Goal: Task Accomplishment & Management: Manage account settings

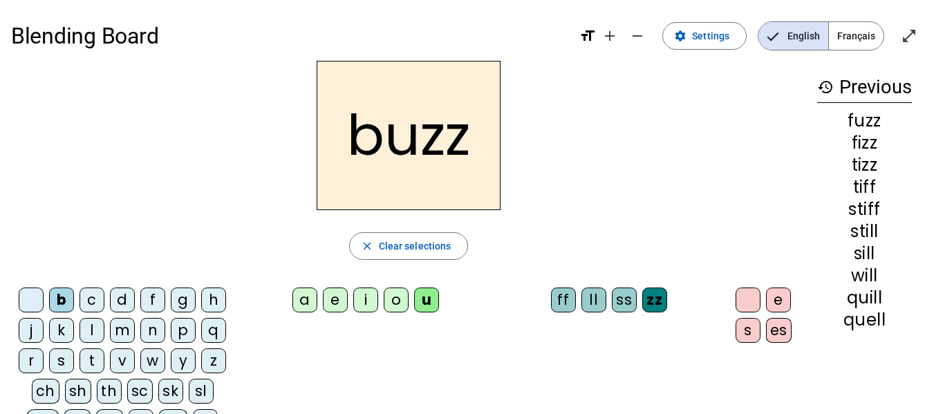
scroll to position [56, 0]
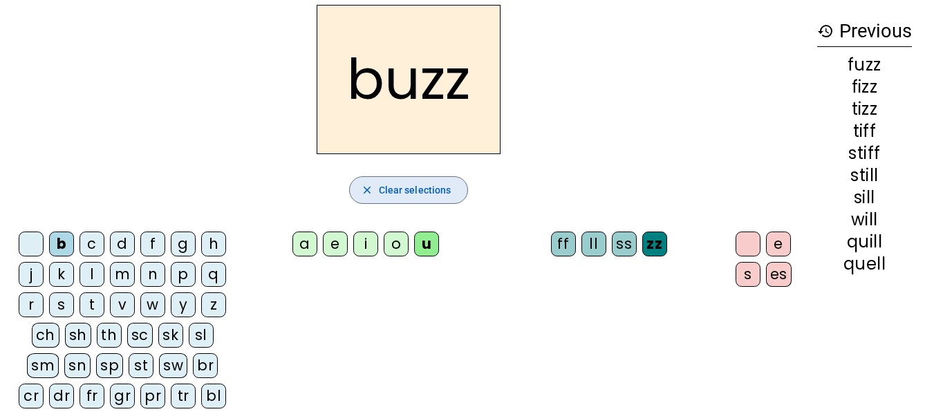
click at [429, 191] on span "Clear selections" at bounding box center [415, 190] width 73 height 17
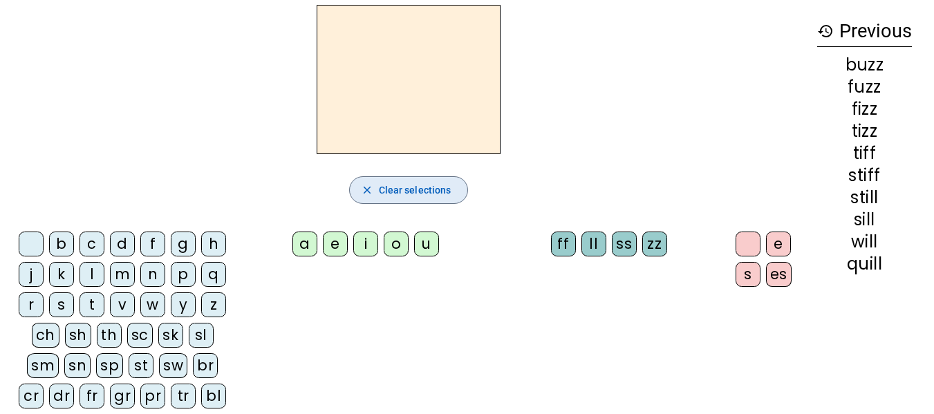
click at [429, 191] on span "Clear selections" at bounding box center [415, 190] width 73 height 17
click at [65, 245] on div "b" at bounding box center [61, 244] width 25 height 25
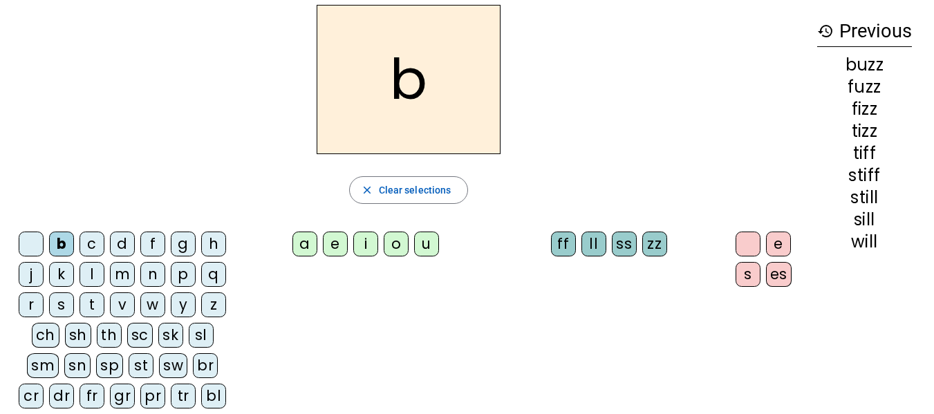
click at [299, 248] on div "a" at bounding box center [305, 244] width 25 height 25
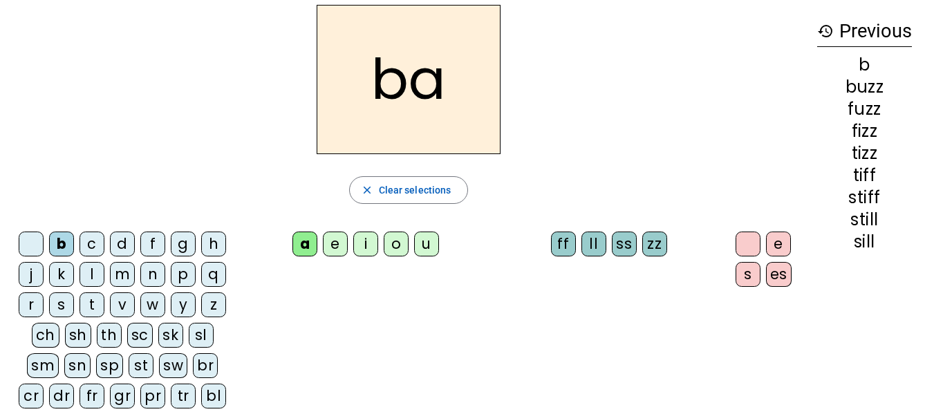
click at [592, 251] on div "ll" at bounding box center [594, 244] width 25 height 25
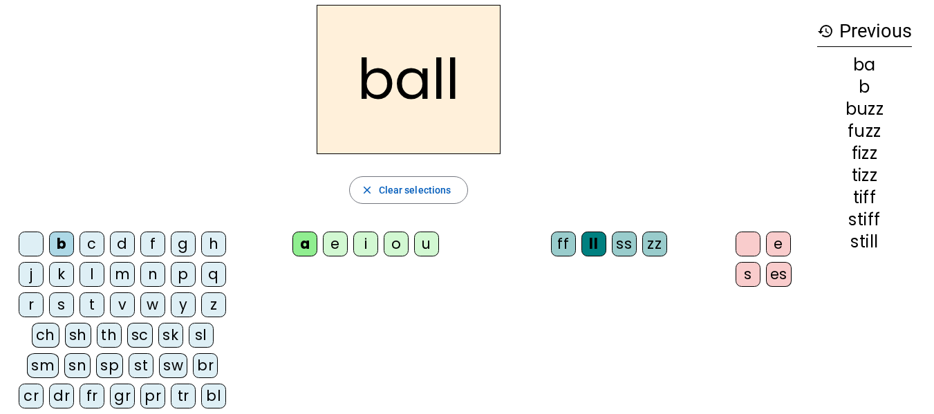
click at [162, 248] on div "f" at bounding box center [152, 244] width 25 height 25
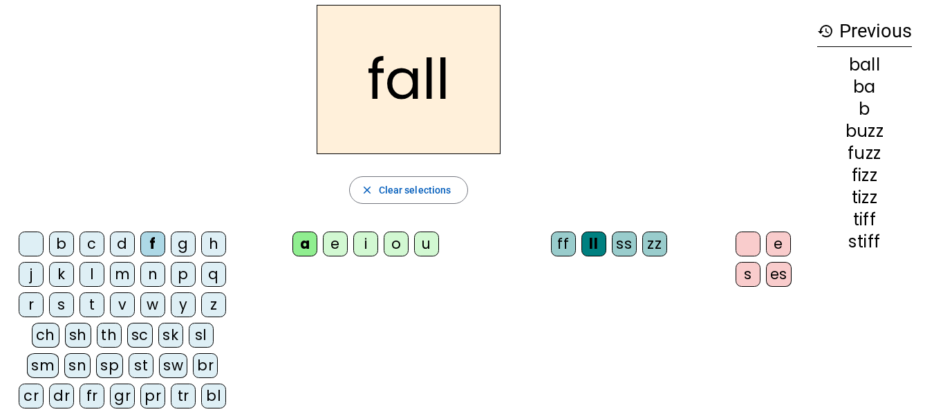
click at [213, 244] on div "h" at bounding box center [213, 244] width 25 height 25
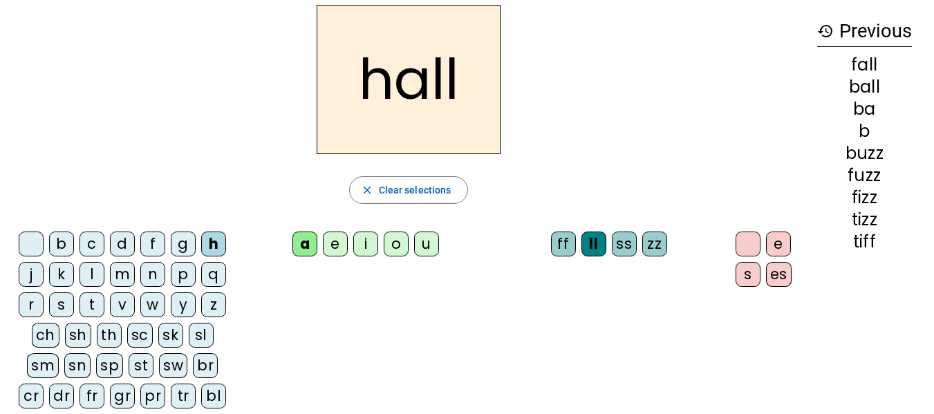
click at [110, 275] on div "m" at bounding box center [122, 274] width 25 height 25
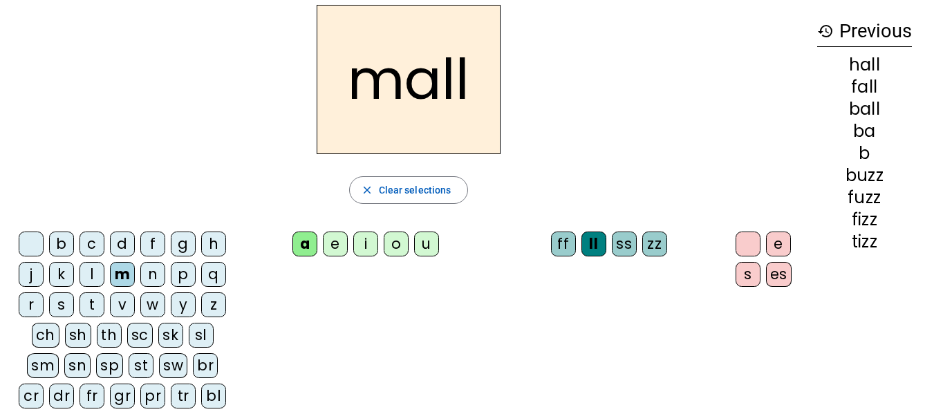
click at [90, 307] on div "t" at bounding box center [92, 305] width 25 height 25
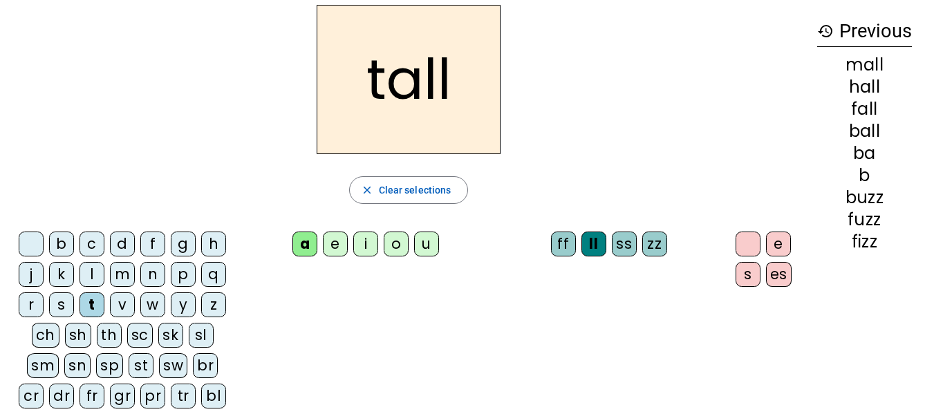
click at [146, 304] on div "w" at bounding box center [152, 305] width 25 height 25
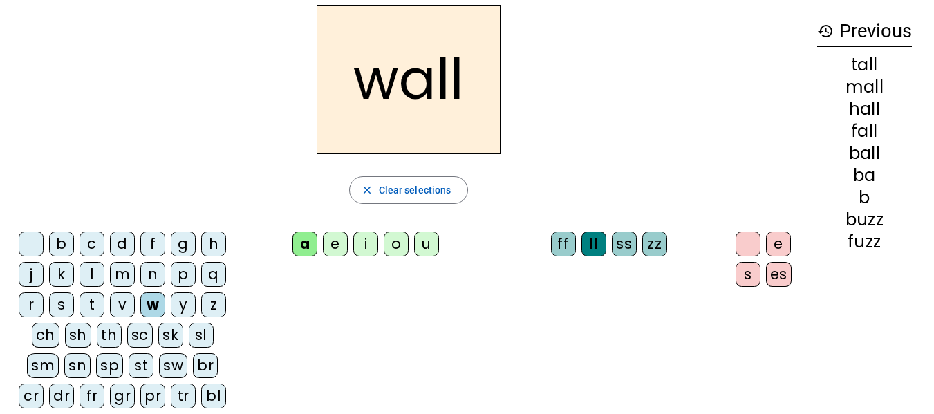
click at [298, 363] on div "b c d f g h j k l m n p q r s t v w y z ch sh th sc sk sl sm sn sp st sw br cr …" at bounding box center [408, 338] width 795 height 224
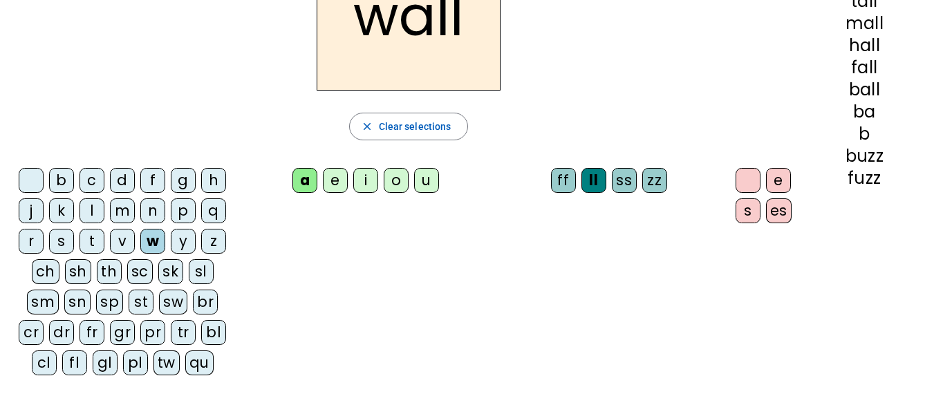
scroll to position [126, 0]
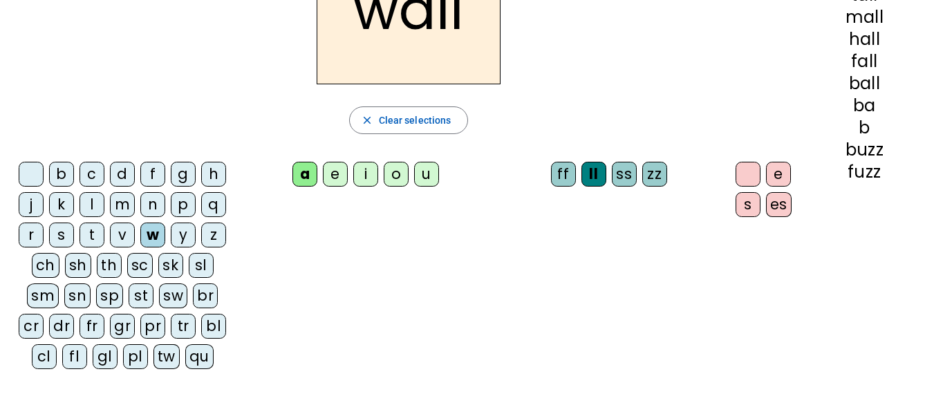
click at [45, 297] on div "sm" at bounding box center [43, 296] width 32 height 25
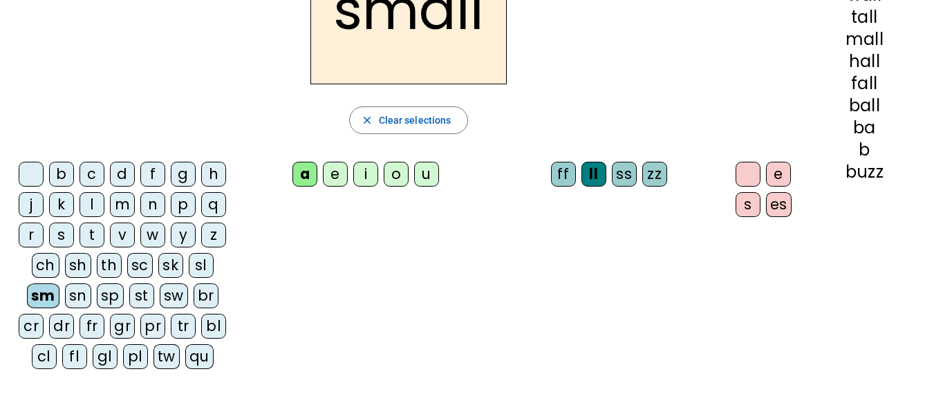
click at [468, 263] on div "b c d f g h j k l m n p q r s t v w y z ch sh th sc sk sl sm sn sp st sw br cr …" at bounding box center [408, 268] width 795 height 224
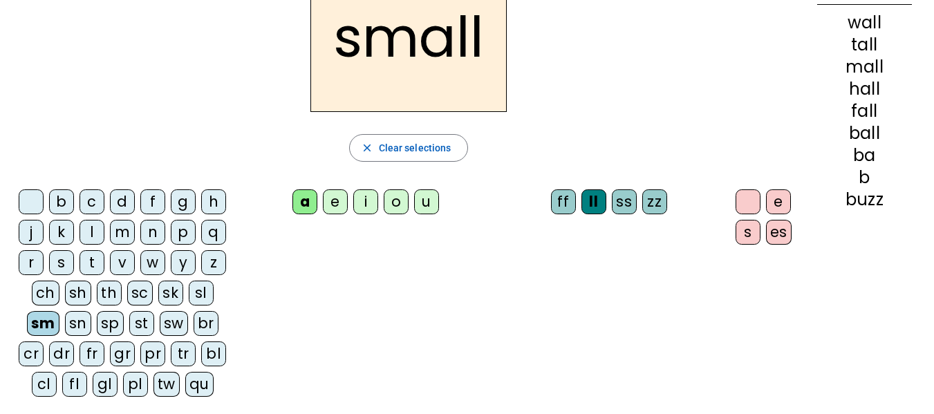
scroll to position [97, 0]
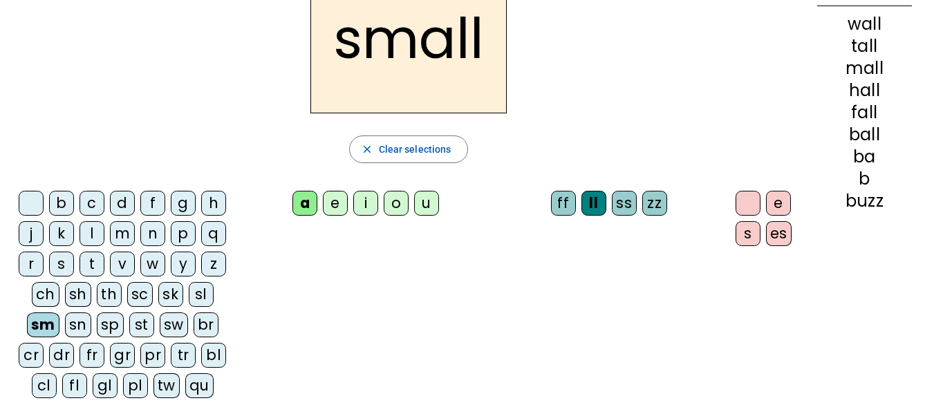
click at [136, 325] on div "st" at bounding box center [141, 325] width 25 height 25
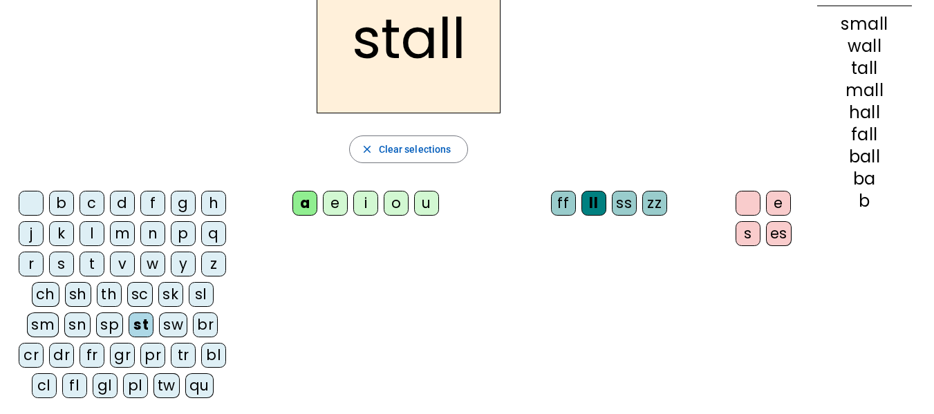
click at [371, 204] on div "i" at bounding box center [365, 203] width 25 height 25
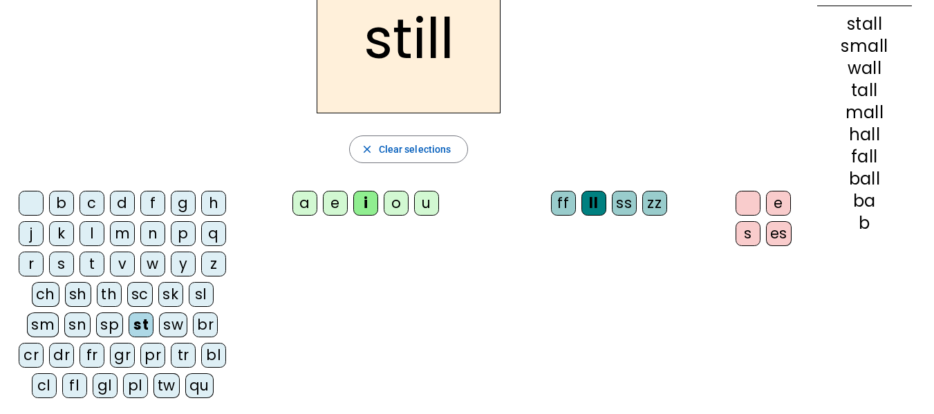
click at [398, 203] on div "o" at bounding box center [396, 203] width 25 height 25
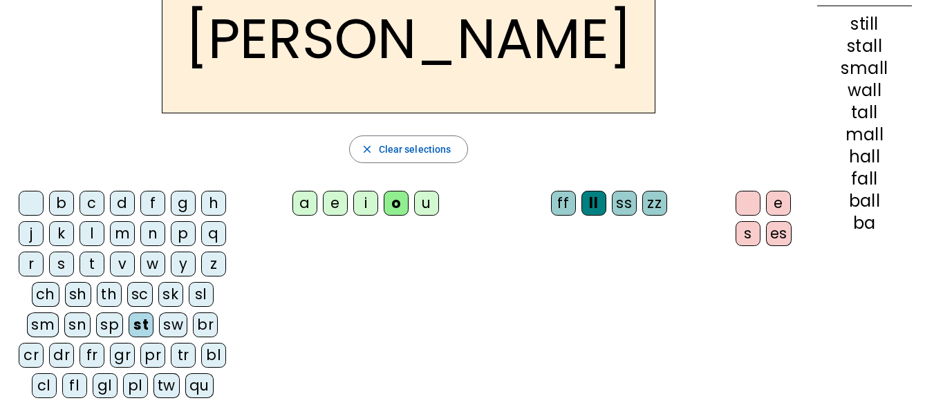
click at [27, 262] on div "r" at bounding box center [31, 264] width 25 height 25
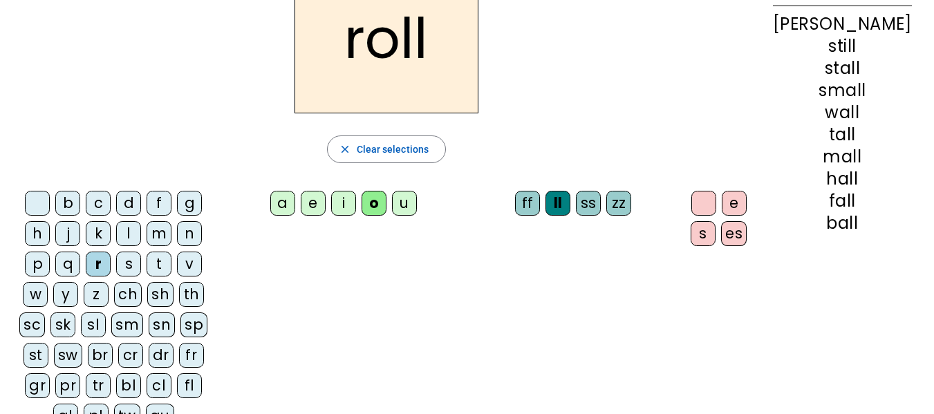
click at [50, 252] on div "p" at bounding box center [37, 264] width 25 height 25
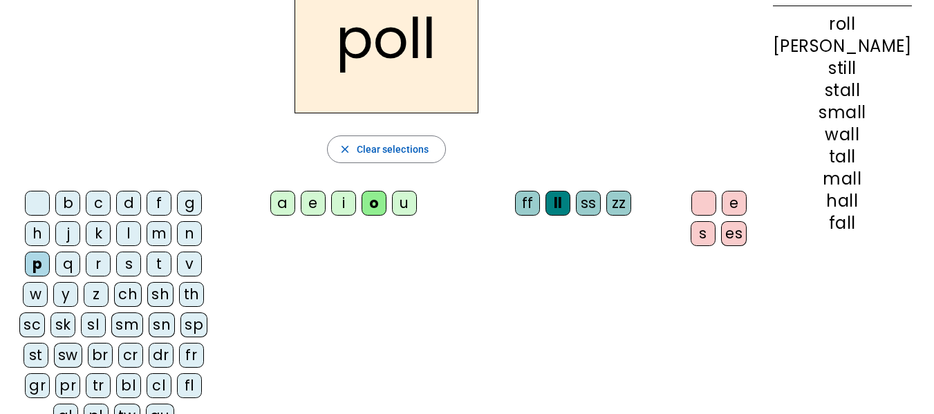
click at [147, 259] on div "t" at bounding box center [159, 264] width 25 height 25
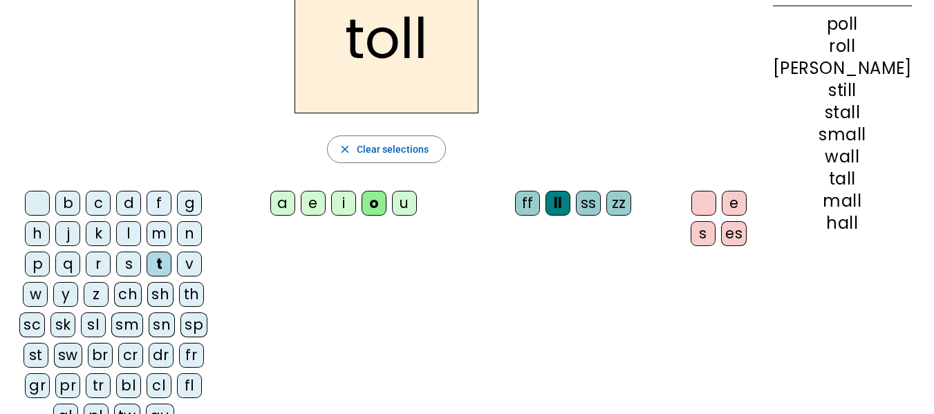
click at [111, 373] on div "tr" at bounding box center [98, 385] width 25 height 25
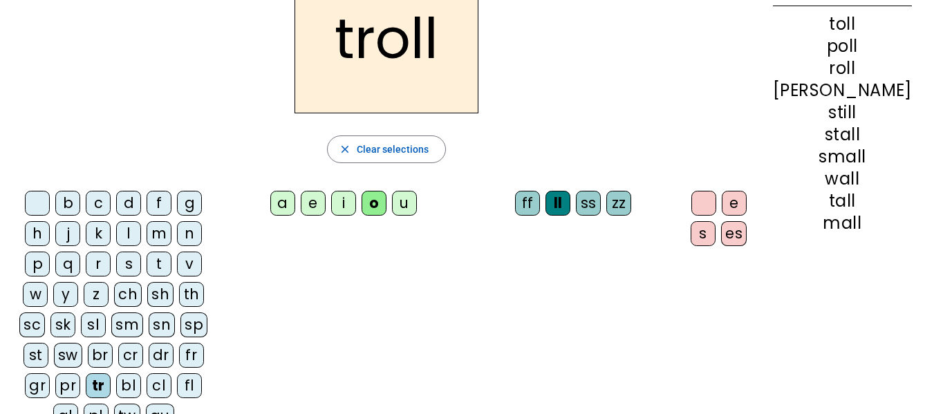
click at [417, 211] on div "u" at bounding box center [404, 203] width 25 height 25
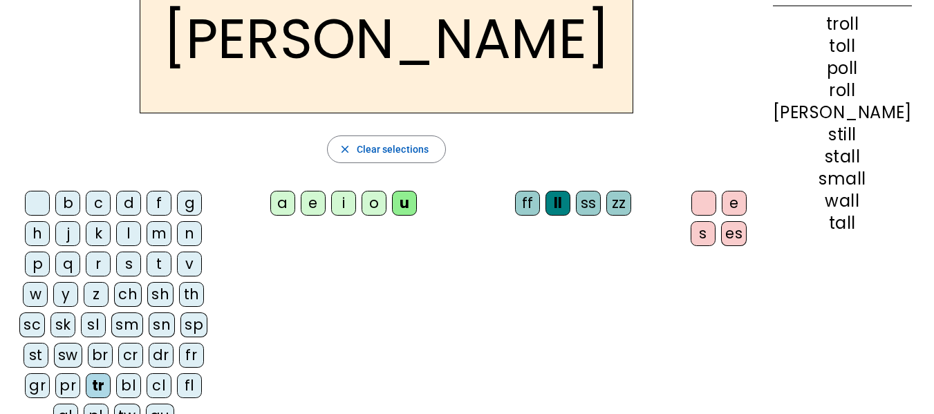
click at [50, 252] on div "p" at bounding box center [37, 264] width 25 height 25
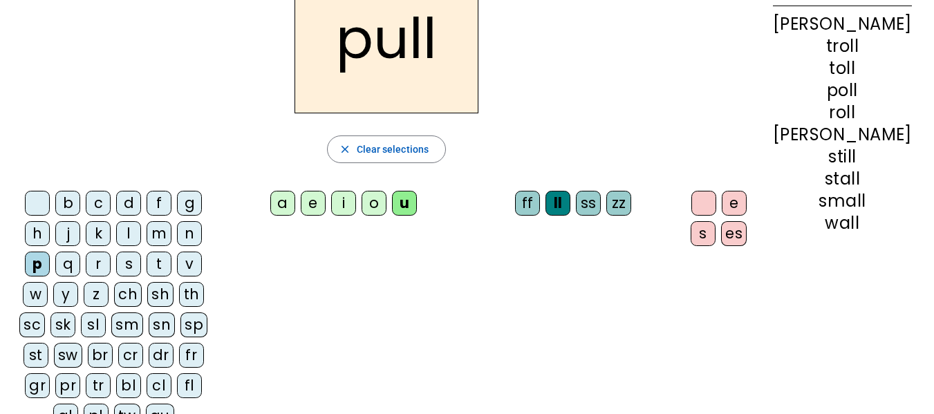
click at [413, 147] on span "Clear selections" at bounding box center [393, 149] width 73 height 17
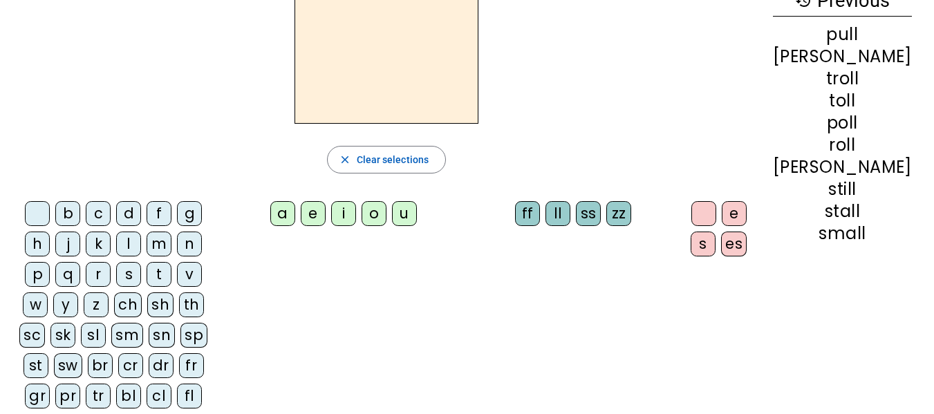
scroll to position [85, 0]
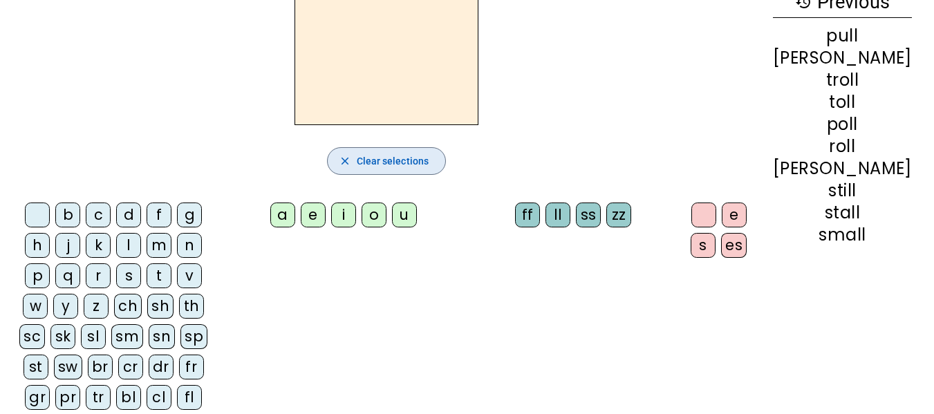
click at [430, 160] on span "Clear selections" at bounding box center [393, 161] width 73 height 17
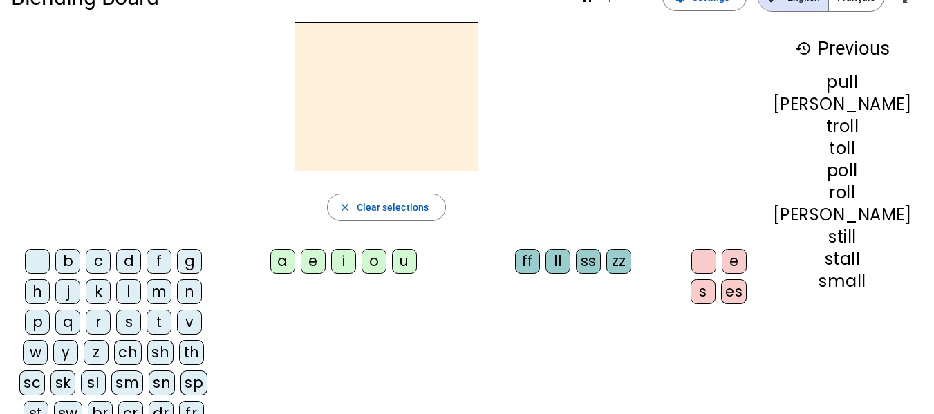
scroll to position [30, 0]
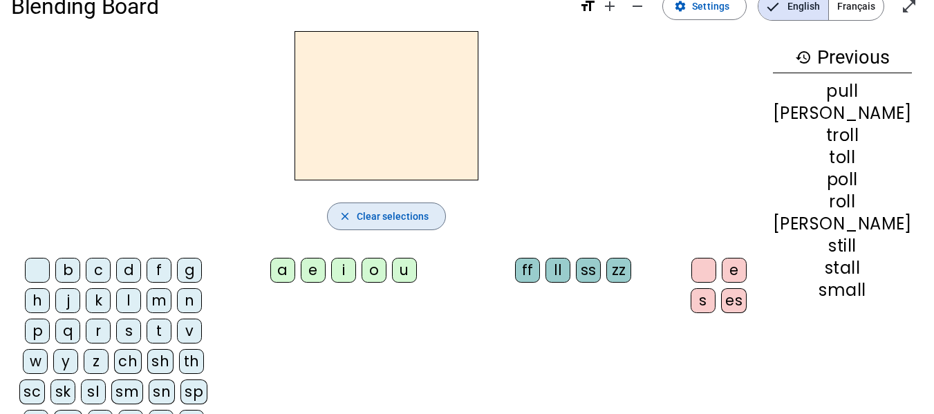
click at [430, 210] on span "Clear selections" at bounding box center [393, 216] width 73 height 17
click at [812, 57] on mat-icon "history" at bounding box center [803, 57] width 17 height 17
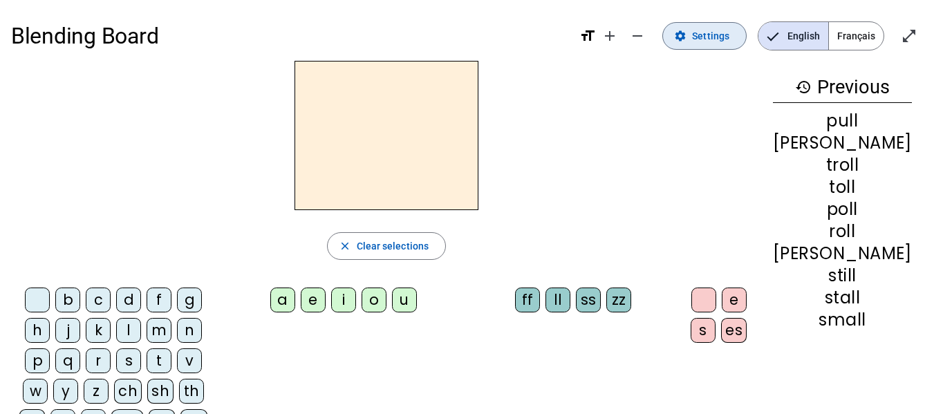
click at [728, 29] on span "Settings" at bounding box center [710, 36] width 37 height 17
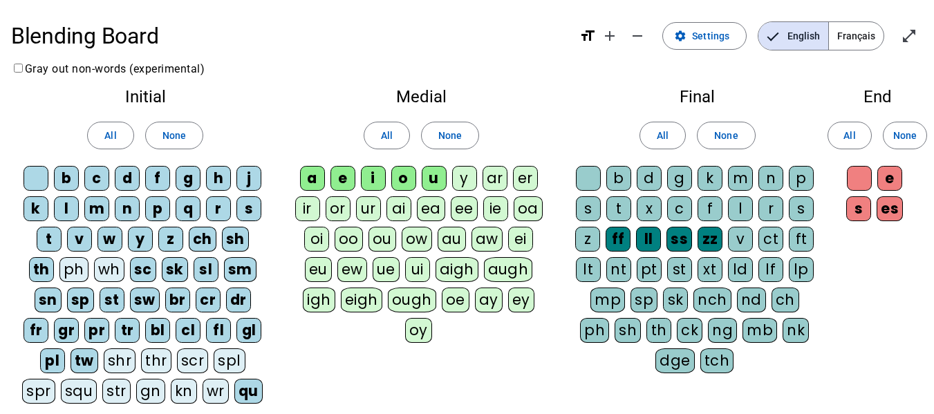
click at [39, 277] on div "th" at bounding box center [41, 269] width 25 height 25
click at [198, 241] on div "ch" at bounding box center [203, 239] width 28 height 25
click at [232, 242] on div "sh" at bounding box center [235, 239] width 27 height 25
click at [130, 274] on div "sc" at bounding box center [143, 269] width 26 height 25
click at [161, 273] on div "sk" at bounding box center [174, 269] width 26 height 25
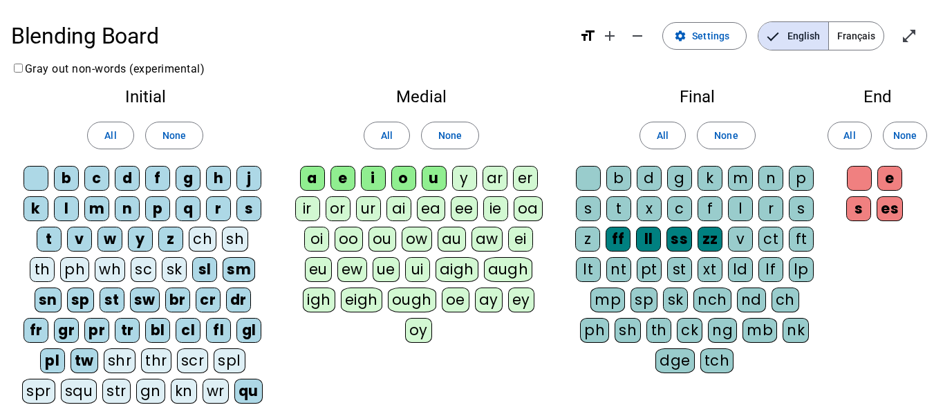
click at [192, 270] on div "sl" at bounding box center [204, 269] width 25 height 25
click at [62, 288] on div "sn" at bounding box center [48, 300] width 27 height 25
click at [192, 244] on div "ch" at bounding box center [203, 239] width 28 height 25
click at [240, 243] on div "sh" at bounding box center [235, 239] width 26 height 25
click at [46, 277] on div "th" at bounding box center [42, 269] width 25 height 25
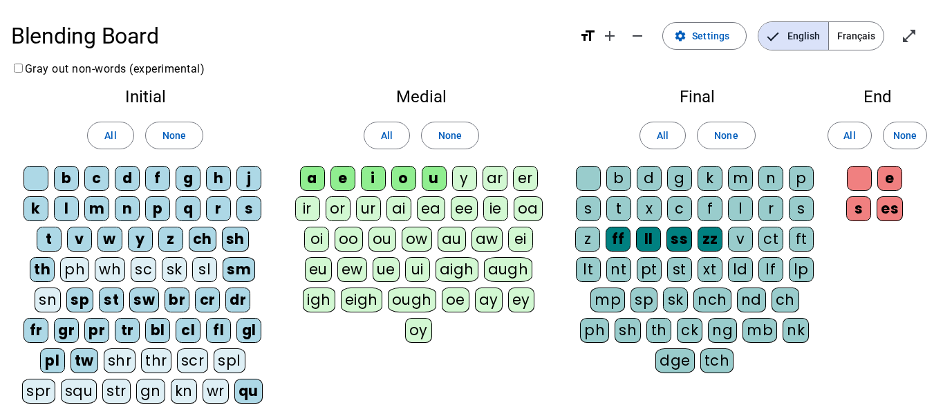
click at [139, 271] on div "sc" at bounding box center [144, 269] width 26 height 25
click at [165, 272] on div "sk" at bounding box center [175, 269] width 25 height 25
click at [190, 270] on letter-bubble "sk" at bounding box center [178, 272] width 32 height 30
click at [193, 270] on div "sl" at bounding box center [205, 269] width 25 height 25
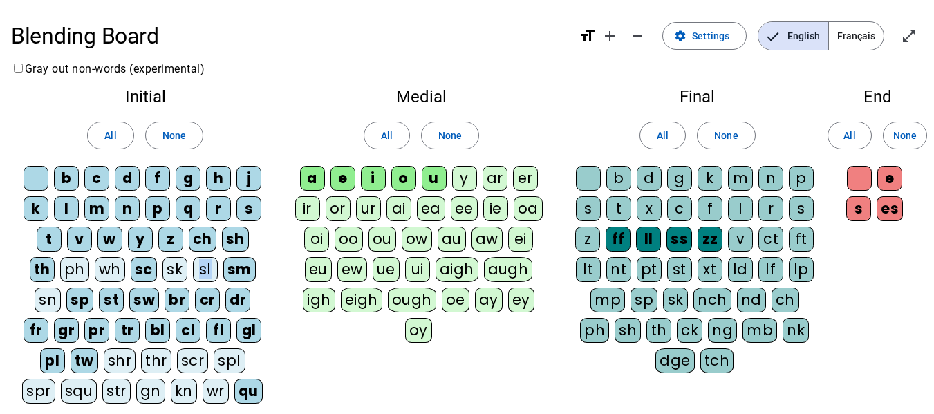
click at [214, 268] on div "sl" at bounding box center [205, 269] width 25 height 25
click at [42, 297] on div "sn" at bounding box center [48, 300] width 26 height 25
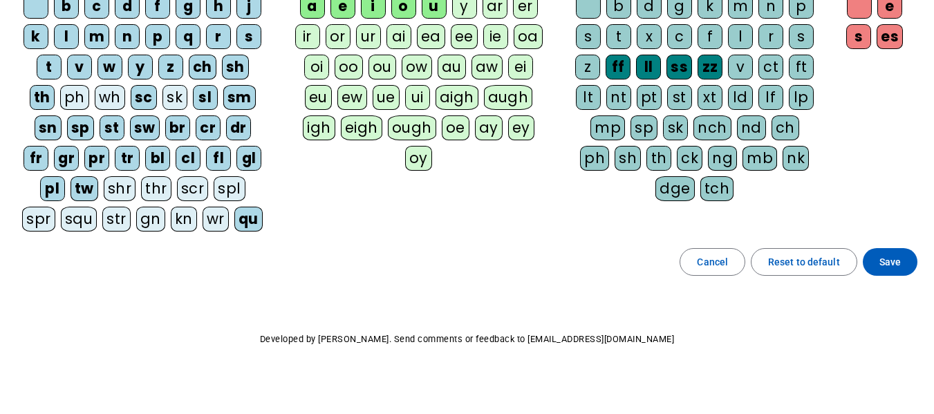
click at [884, 261] on span "Save" at bounding box center [890, 262] width 21 height 17
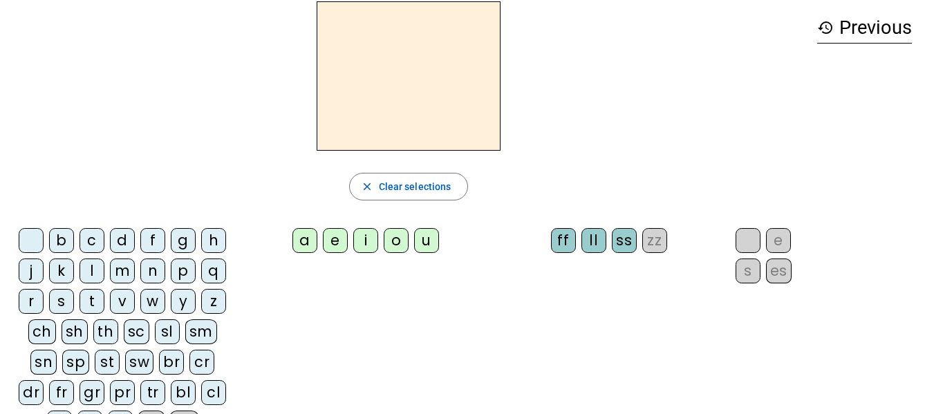
scroll to position [57, 0]
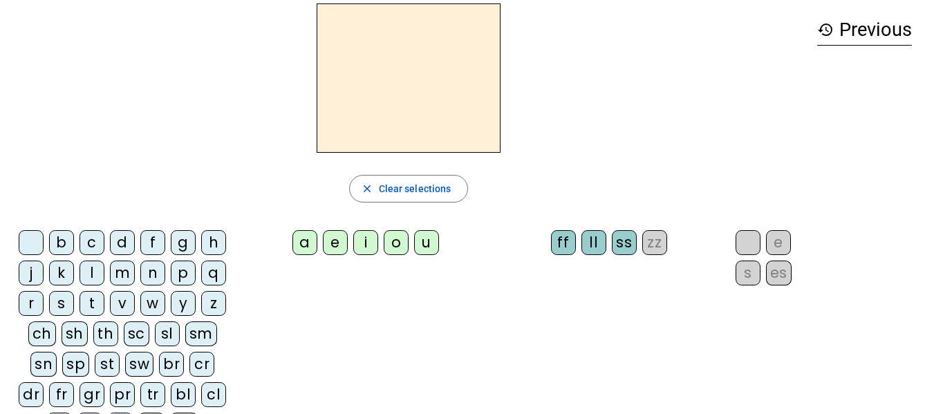
click at [191, 273] on div "p" at bounding box center [183, 273] width 25 height 25
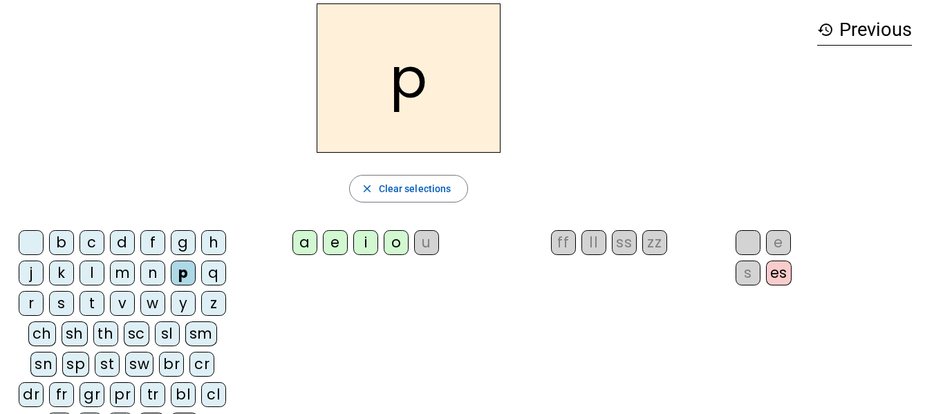
click at [427, 239] on div "u" at bounding box center [426, 242] width 25 height 25
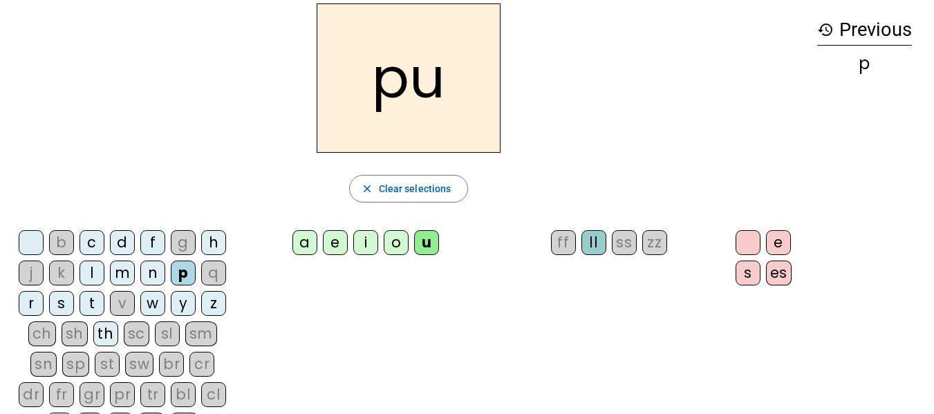
click at [590, 250] on div "ll" at bounding box center [594, 242] width 25 height 25
